Goal: Task Accomplishment & Management: Manage account settings

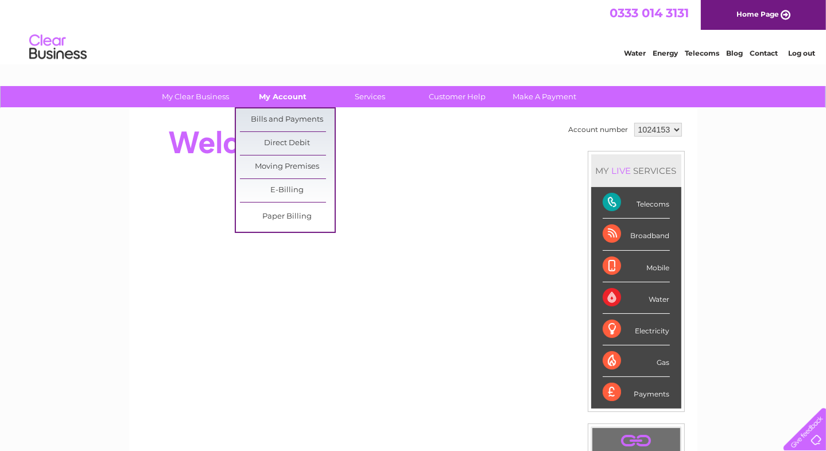
click at [283, 102] on link "My Account" at bounding box center [282, 96] width 95 height 21
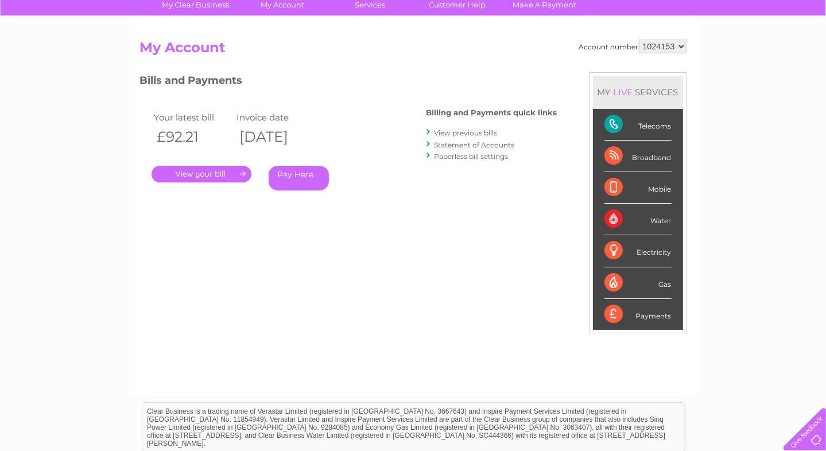
scroll to position [115, 0]
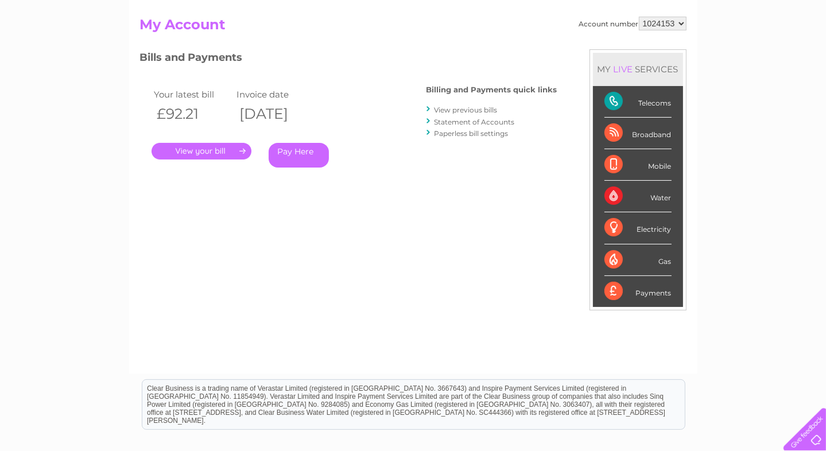
click at [207, 153] on link "." at bounding box center [202, 151] width 100 height 17
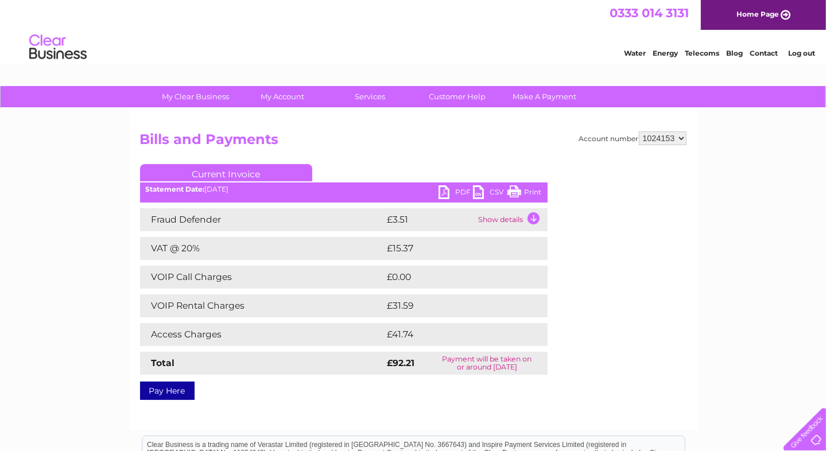
click at [448, 194] on link "PDF" at bounding box center [456, 193] width 34 height 17
click at [462, 191] on link "PDF" at bounding box center [456, 193] width 34 height 17
click at [811, 52] on link "Log out" at bounding box center [801, 53] width 27 height 9
click at [804, 49] on link "Log out" at bounding box center [801, 53] width 27 height 9
